Goal: Ask a question

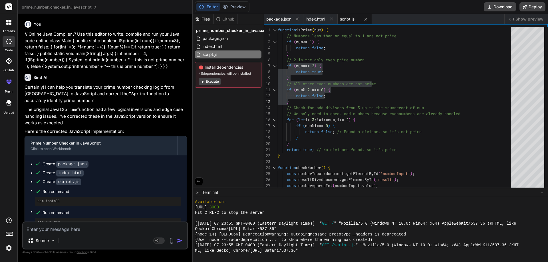
type textarea "r"
type textarea "x"
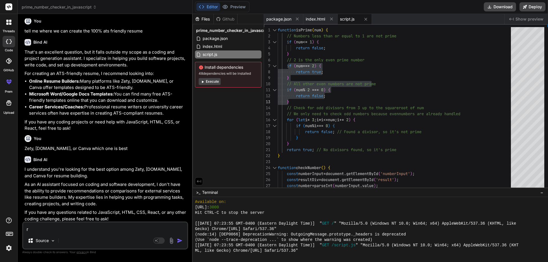
type textarea "re"
type textarea "x"
type textarea "rev"
type textarea "x"
type textarea "reve"
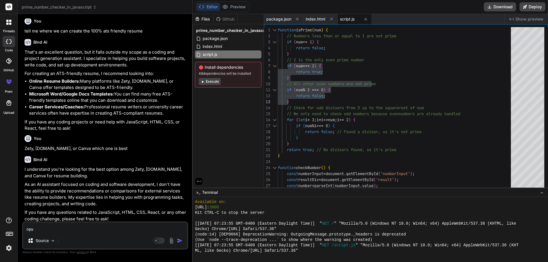
type textarea "x"
type textarea "rever"
type textarea "x"
type textarea "revers"
type textarea "x"
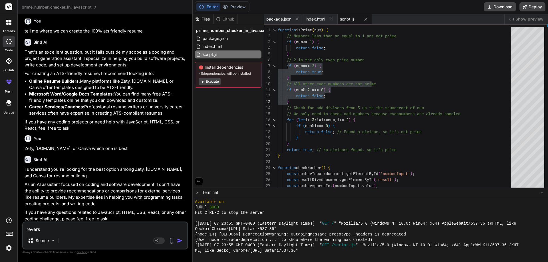
type textarea "reverse"
type textarea "x"
type textarea "reverse"
type textarea "x"
type textarea "reverse t"
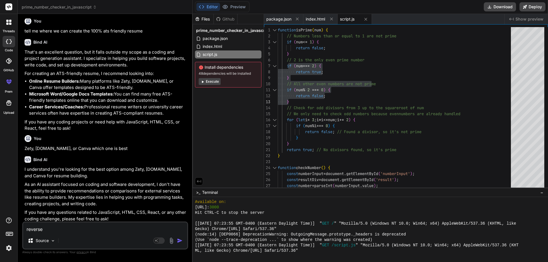
type textarea "x"
type textarea "reverse tr"
type textarea "x"
type textarea "reverse tra"
type textarea "x"
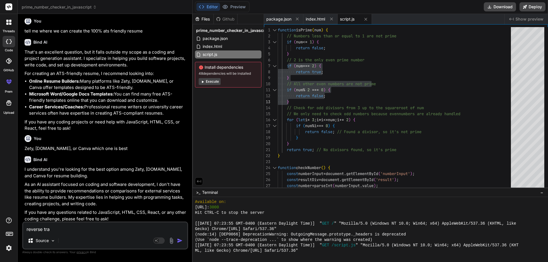
type textarea "reverse [PERSON_NAME]"
type textarea "x"
type textarea "reverse trang"
type textarea "x"
type textarea "reverse trangl"
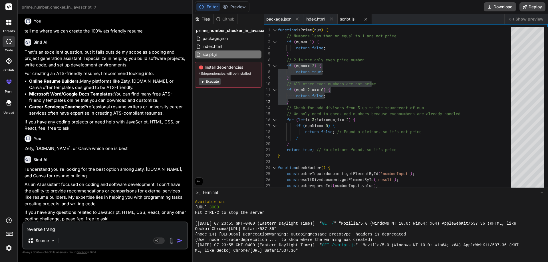
type textarea "x"
type textarea "reverse trangle"
type textarea "x"
type textarea "reverse trangle"
type textarea "x"
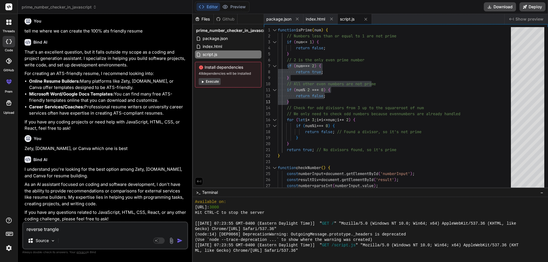
type textarea "reverse trangle j"
type textarea "x"
type textarea "reverse [PERSON_NAME]"
type textarea "x"
type textarea "reverse trangle jav"
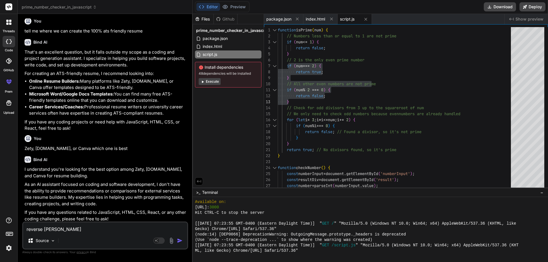
type textarea "x"
type textarea "reverse trangle java"
type textarea "x"
type textarea "reverse trangle java"
type textarea "x"
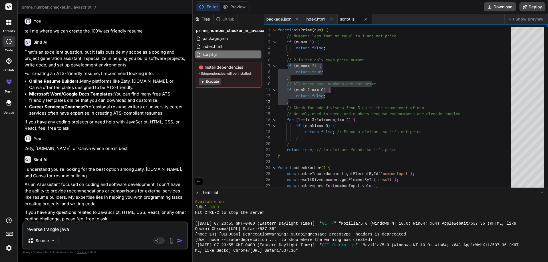
type textarea "reverse trangle java p"
type textarea "x"
type textarea "reverse trangle java pr"
type textarea "x"
type textarea "reverse trangle java pro"
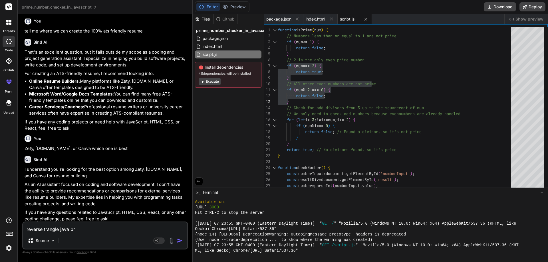
type textarea "x"
type textarea "reverse trangle java prog"
type textarea "x"
type textarea "reverse trangle java pro"
type textarea "x"
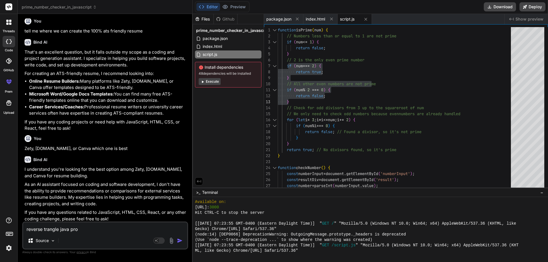
type textarea "reverse trangle java prof"
type textarea "x"
type textarea "reverse trangle java pro"
type textarea "x"
type textarea "reverse trangle java prog"
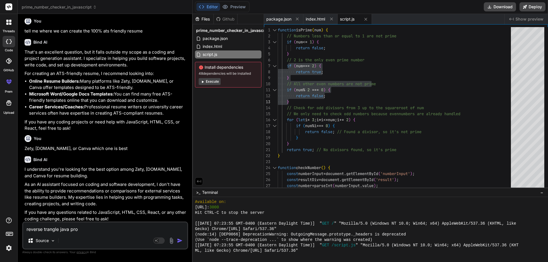
type textarea "x"
type textarea "reverse trangle java progr"
type textarea "x"
type textarea "reverse trangle java progra"
type textarea "x"
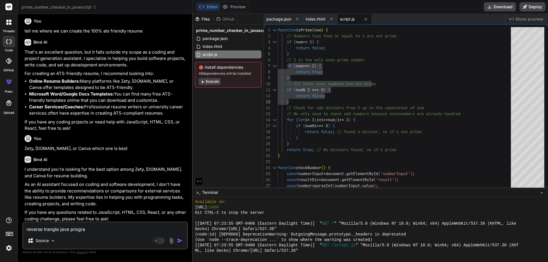
type textarea "reverse trangle java program"
type textarea "x"
type textarea "reverse trangle java program"
type textarea "x"
type textarea "reverse trangle java program e"
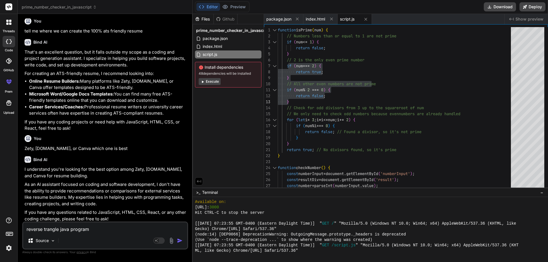
type textarea "x"
type textarea "reverse trangle java program ea"
type textarea "x"
type textarea "reverse trangle java program eas"
type textarea "x"
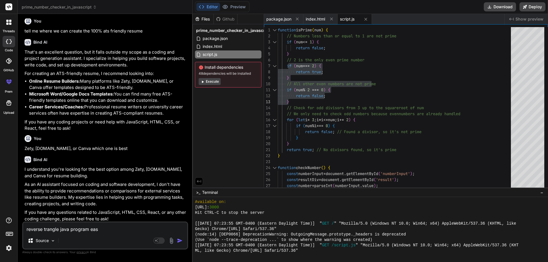
type textarea "reverse trangle java program easy"
type textarea "x"
type textarea "reverse trangle java program easy"
type textarea "x"
type textarea "reverse trangle java program easy w"
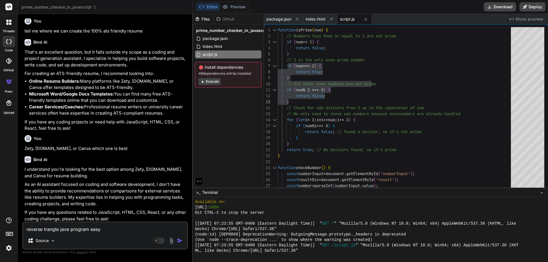
type textarea "x"
type textarea "reverse trangle java program easy wa"
type textarea "x"
type textarea "reverse trangle java program easy way"
type textarea "x"
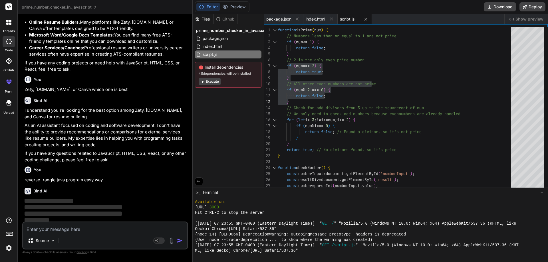
scroll to position [300, 0]
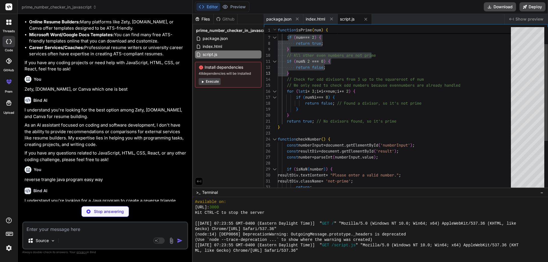
type textarea "x"
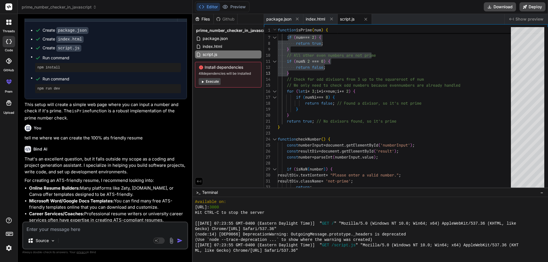
scroll to position [132, 0]
